Goal: Task Accomplishment & Management: Manage account settings

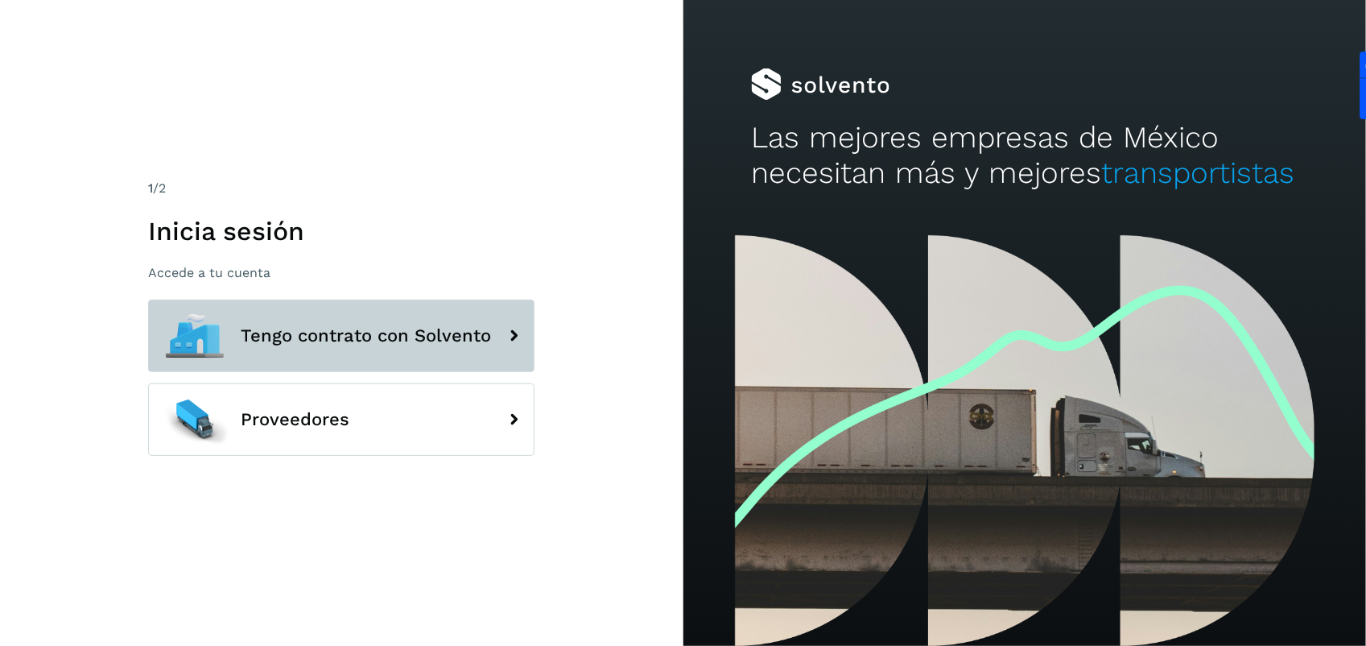
click at [270, 358] on button "Tengo contrato con Solvento" at bounding box center [341, 335] width 386 height 72
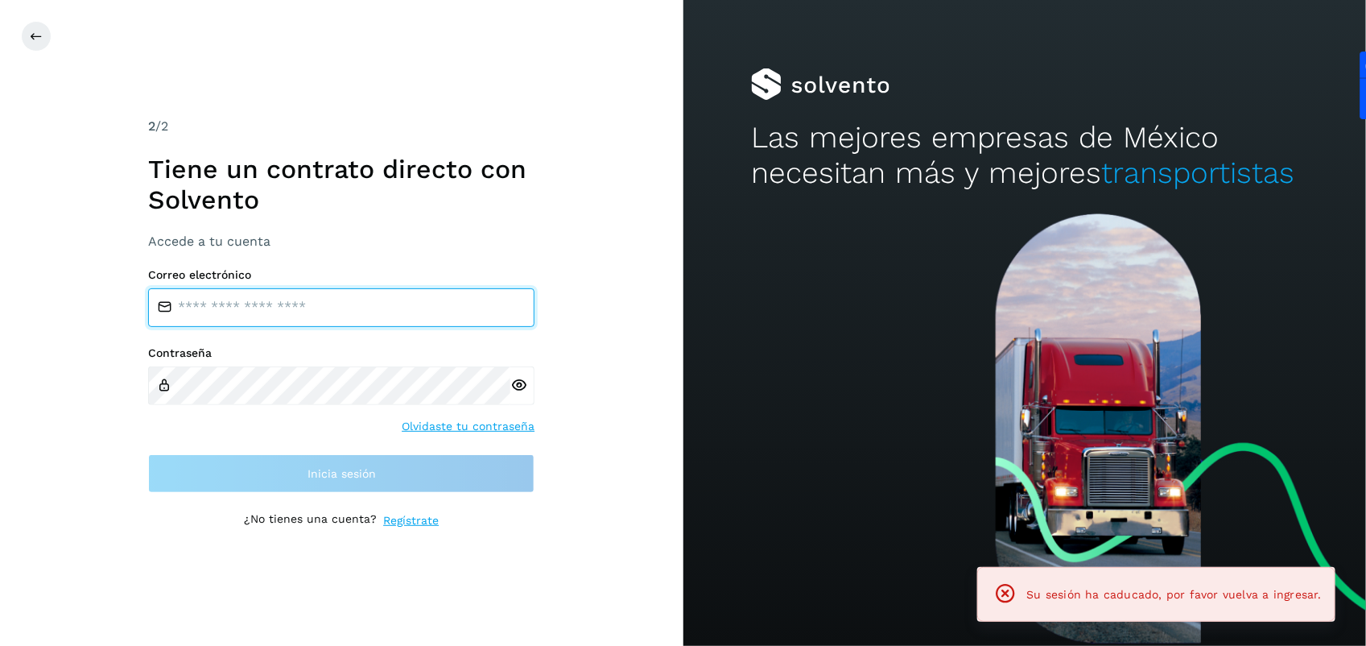
type input "**********"
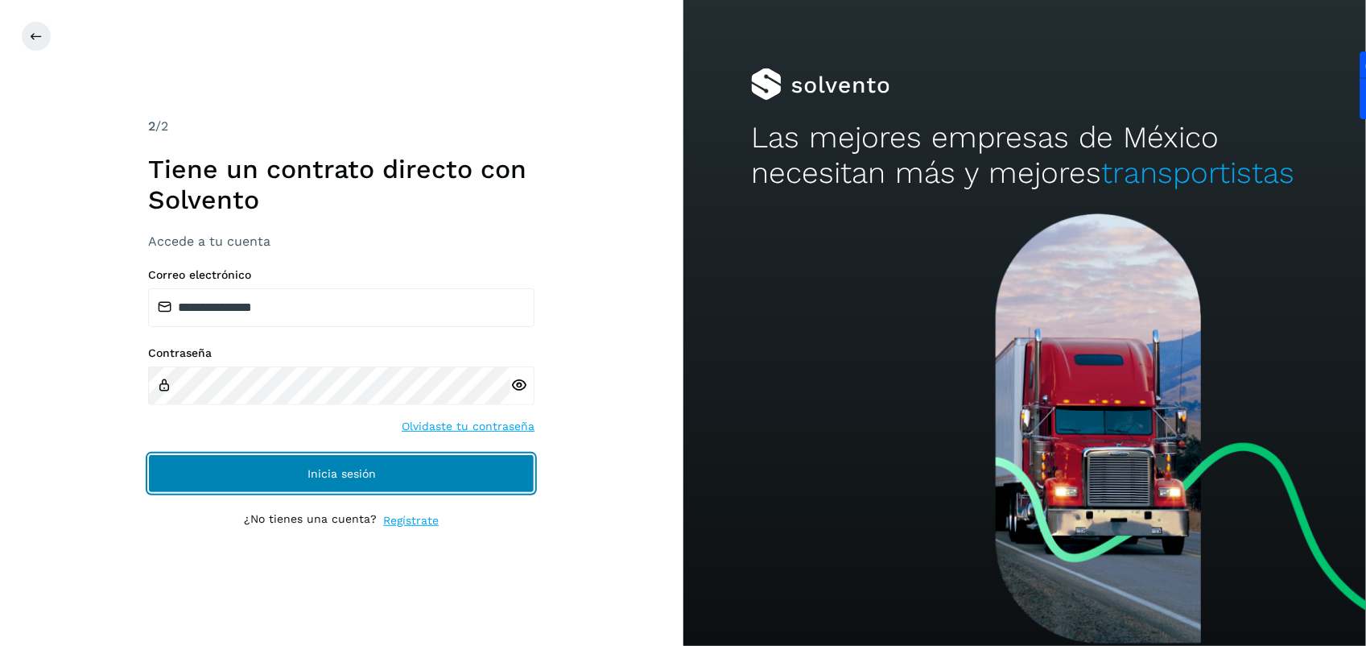
click at [328, 468] on span "Inicia sesión" at bounding box center [342, 473] width 68 height 11
